Goal: Navigation & Orientation: Find specific page/section

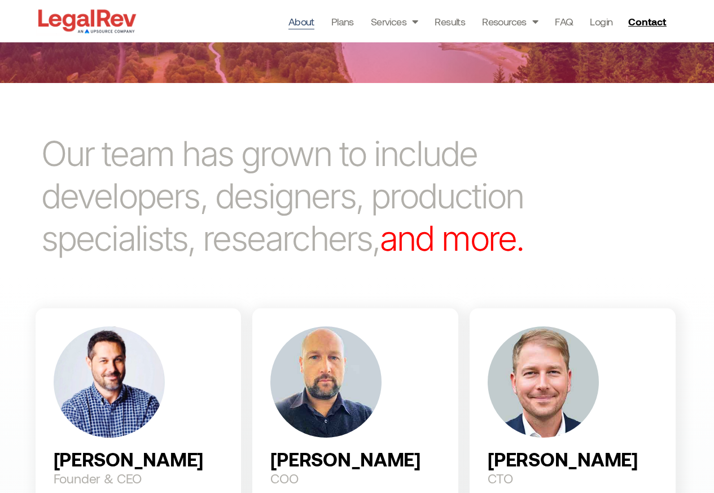
scroll to position [813, 0]
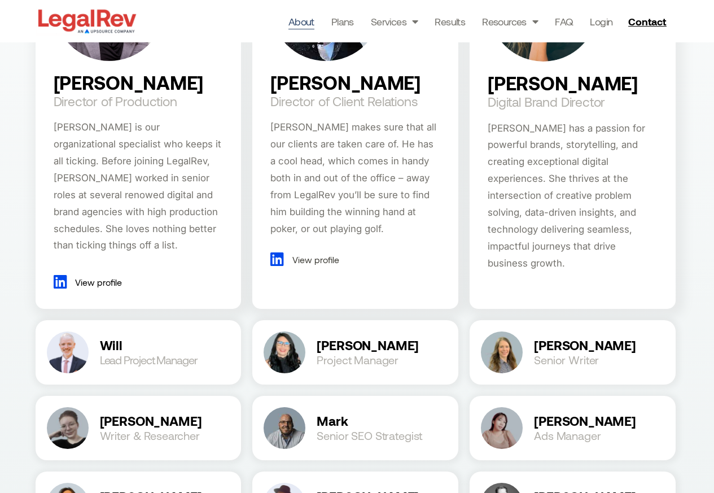
scroll to position [1220, 0]
